Goal: Task Accomplishment & Management: Manage account settings

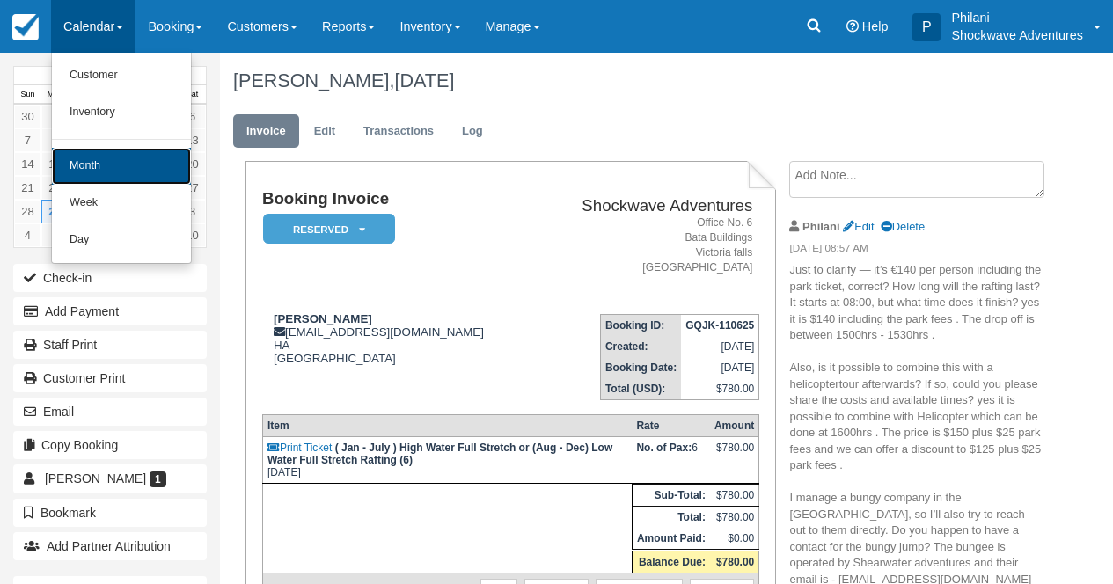
click at [143, 170] on link "Month" at bounding box center [121, 166] width 139 height 37
click at [143, 170] on link "18" at bounding box center [137, 164] width 27 height 24
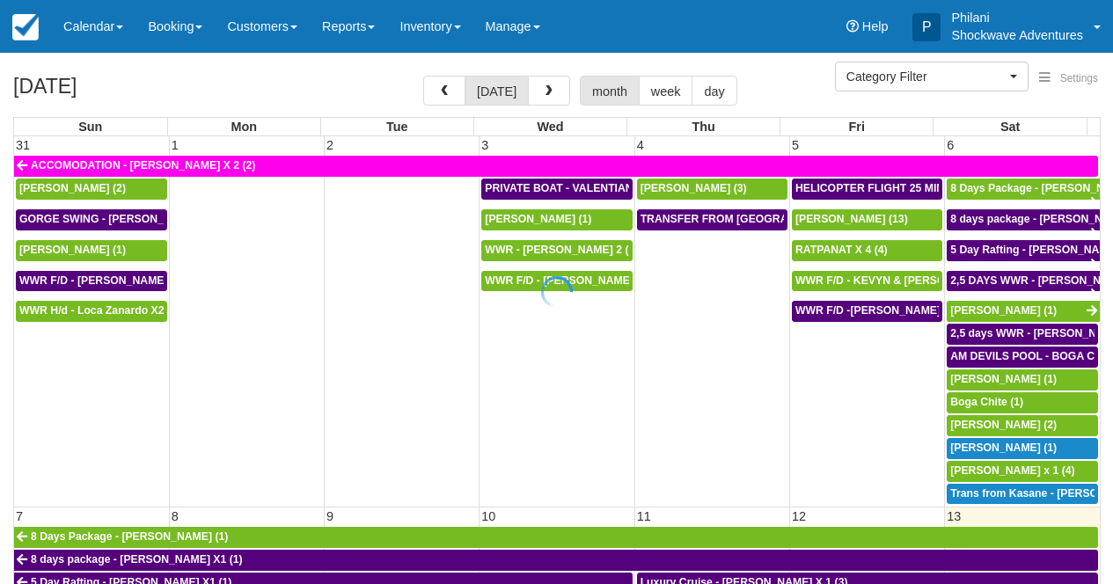
select select
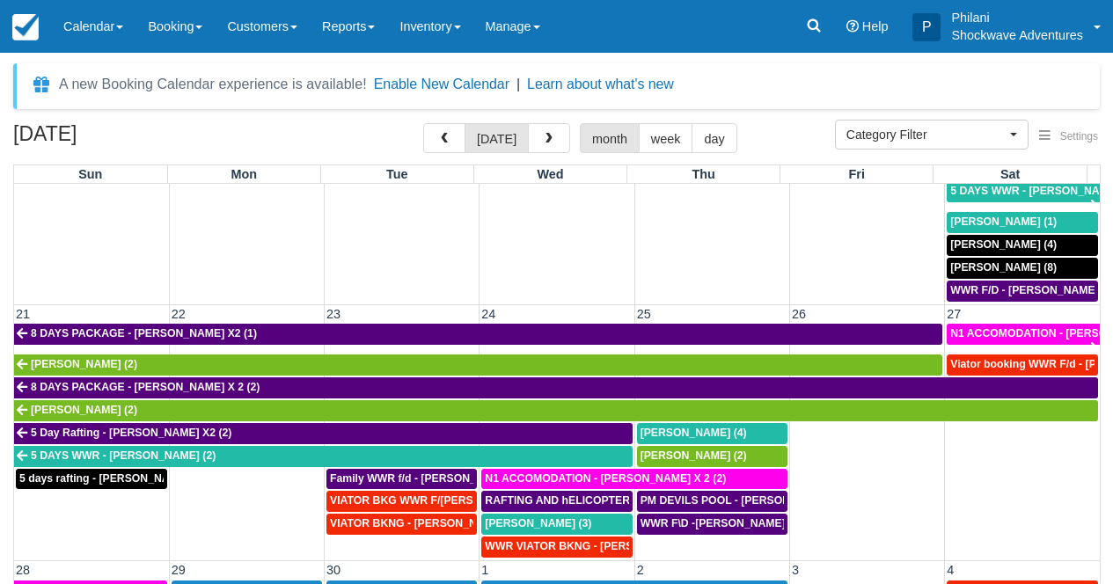
scroll to position [758, 0]
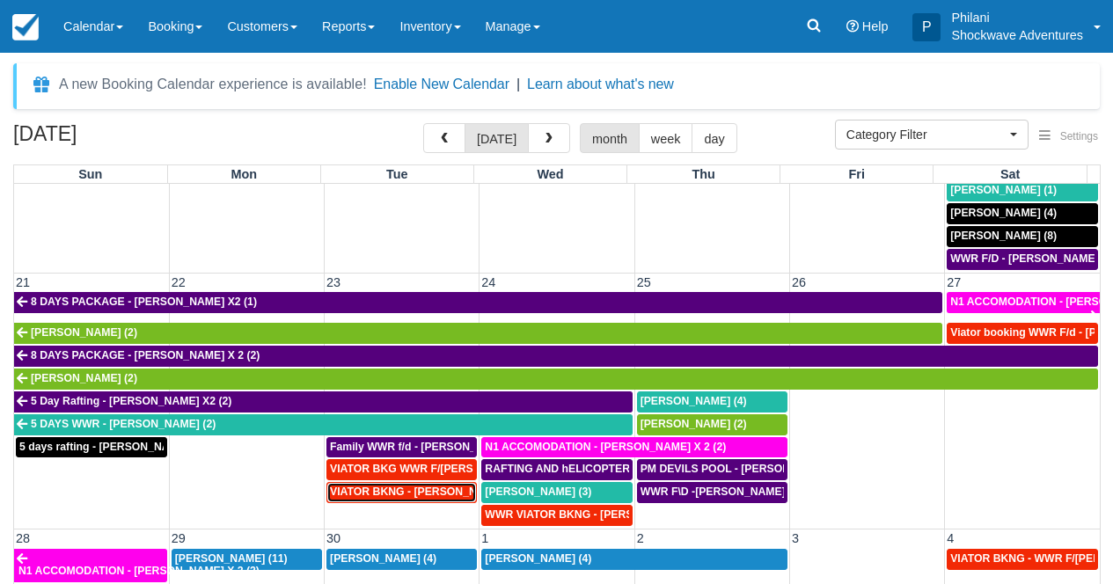
click at [400, 496] on span "VIATOR BKNG - CALDERON CHARLENE X 2 (2)" at bounding box center [430, 492] width 200 height 12
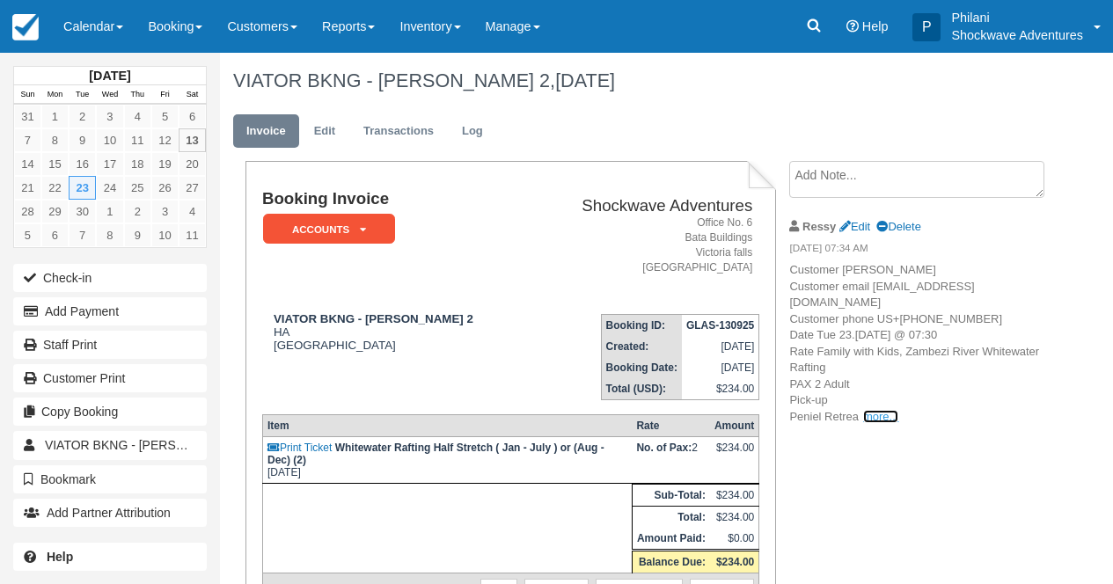
click at [879, 423] on link "more..." at bounding box center [880, 416] width 35 height 13
